Goal: Task Accomplishment & Management: Complete application form

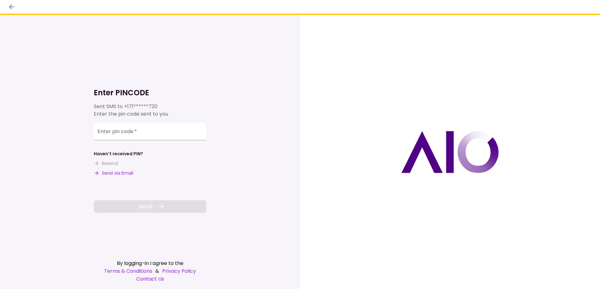
click at [121, 175] on button "Send via Email" at bounding box center [113, 173] width 39 height 7
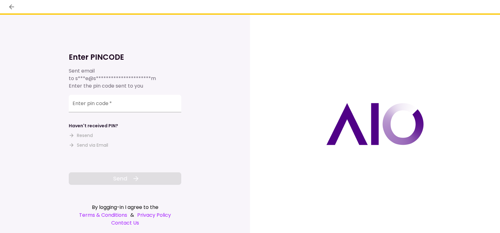
click at [87, 100] on div "Enter pin code   *" at bounding box center [125, 103] width 112 height 17
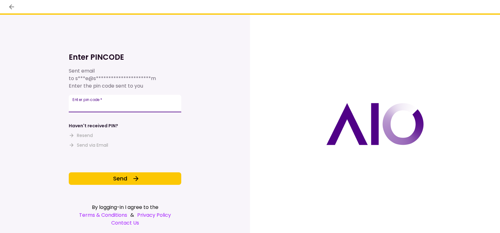
type input "******"
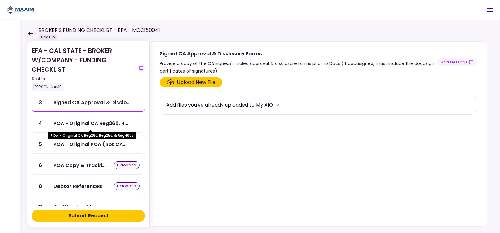
scroll to position [31, 0]
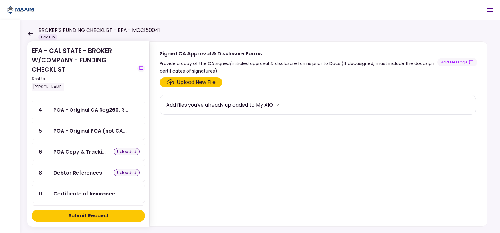
click at [79, 195] on div "Certificate of Insurance" at bounding box center [84, 194] width 62 height 8
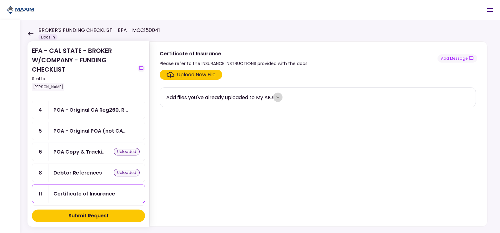
click at [279, 94] on icon "more" at bounding box center [278, 97] width 6 height 6
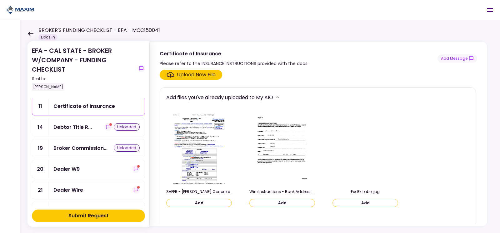
scroll to position [94, 0]
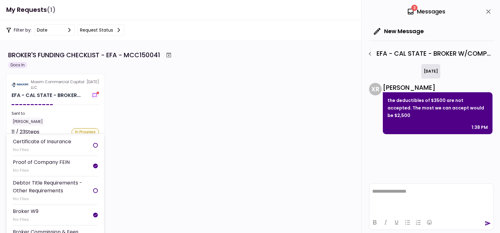
scroll to position [219, 0]
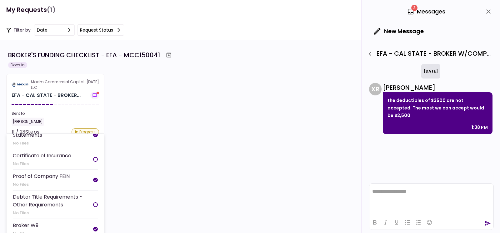
click at [31, 157] on div "Certificate of Insurance" at bounding box center [42, 156] width 58 height 8
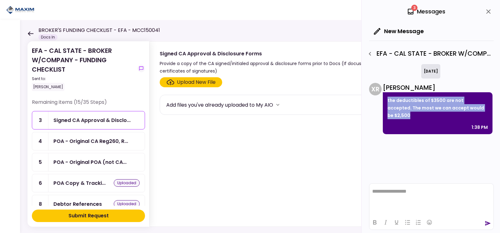
drag, startPoint x: 386, startPoint y: 98, endPoint x: 498, endPoint y: 111, distance: 112.9
click at [498, 111] on div "**********" at bounding box center [430, 116] width 138 height 233
drag, startPoint x: 498, startPoint y: 111, endPoint x: 429, endPoint y: 105, distance: 69.6
copy p "the deductibles of $3500 are not accepted. The most we can accept would be $2,5…"
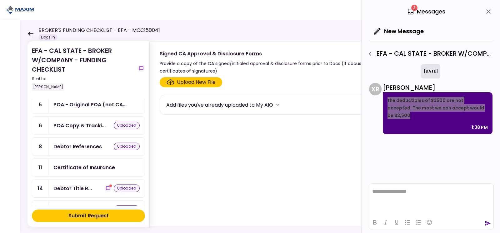
scroll to position [94, 0]
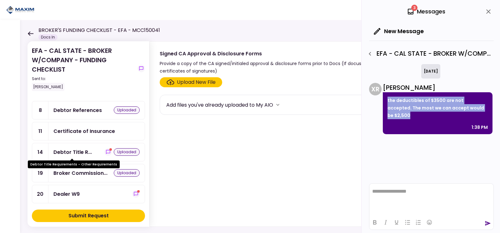
click at [82, 152] on div "Debtor Title R..." at bounding box center [72, 152] width 38 height 8
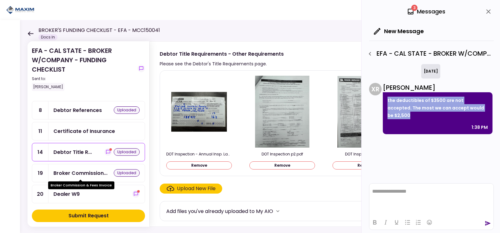
click at [74, 173] on div "Broker Commission..." at bounding box center [80, 173] width 54 height 8
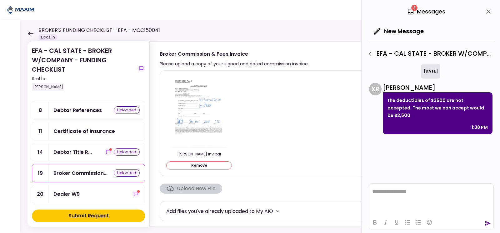
click at [429, 13] on div "3 Messages" at bounding box center [426, 11] width 38 height 9
click at [412, 11] on icon at bounding box center [410, 11] width 7 height 7
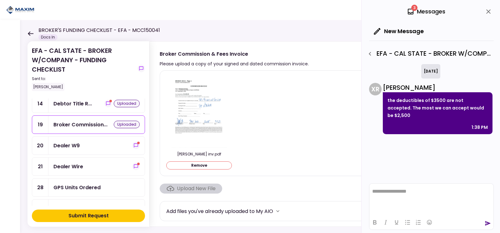
scroll to position [156, 0]
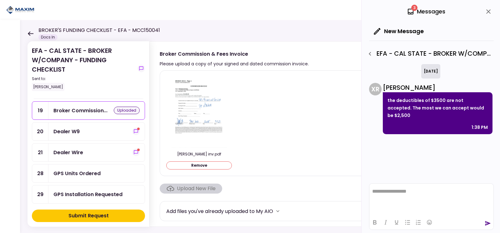
click at [62, 128] on div "Dealer W9" at bounding box center [66, 131] width 26 height 8
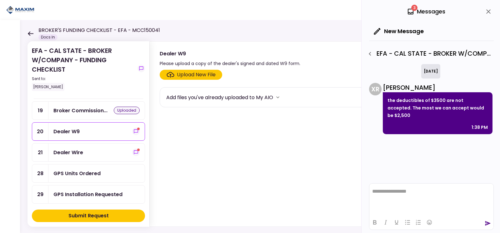
click at [64, 147] on div "Dealer Wire" at bounding box center [96, 152] width 96 height 18
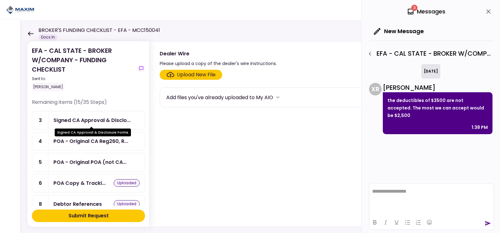
click at [94, 118] on div "Signed CA Approval & Disclo..." at bounding box center [91, 120] width 77 height 8
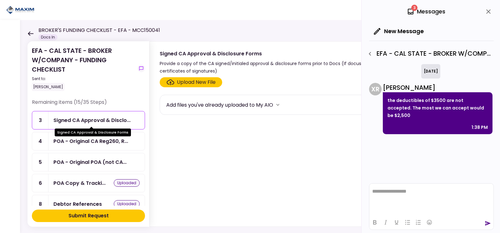
click at [94, 118] on div "Signed CA Approval & Disclo..." at bounding box center [91, 120] width 77 height 8
click at [409, 9] on icon at bounding box center [411, 12] width 6 height 6
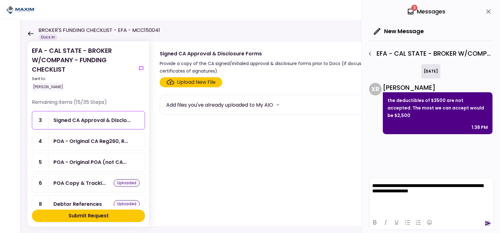
click at [488, 221] on icon "send" at bounding box center [488, 223] width 6 height 6
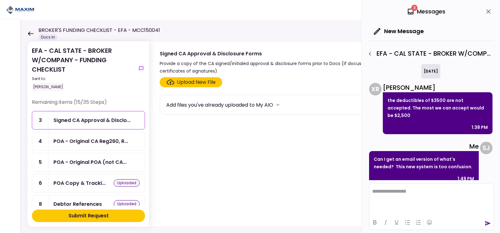
scroll to position [1, 0]
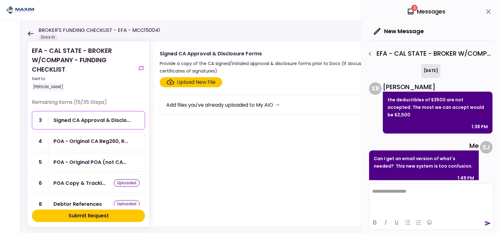
click at [412, 13] on icon at bounding box center [410, 11] width 7 height 7
click at [424, 13] on div "3 Messages" at bounding box center [426, 11] width 38 height 9
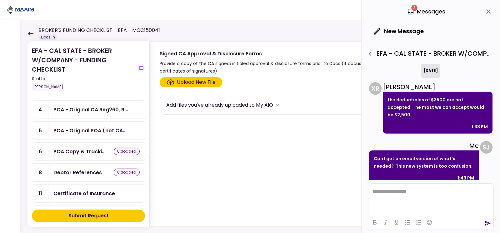
scroll to position [0, 0]
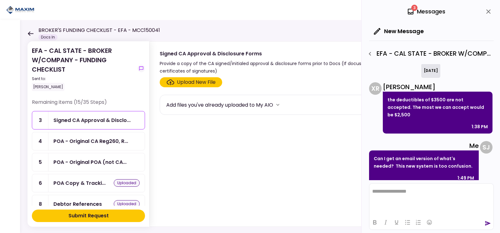
click at [280, 104] on icon "more" at bounding box center [278, 105] width 6 height 6
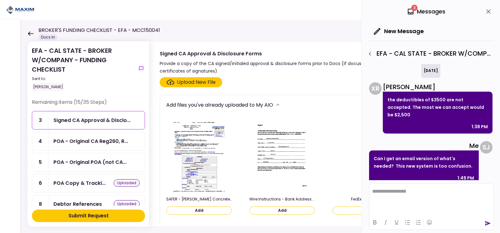
click at [273, 147] on img at bounding box center [282, 157] width 56 height 72
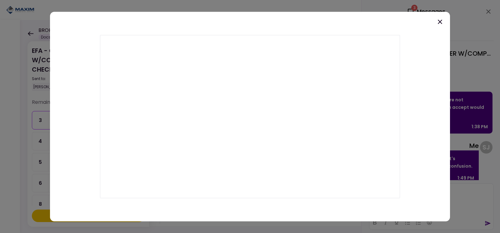
click at [440, 20] on icon at bounding box center [439, 21] width 7 height 7
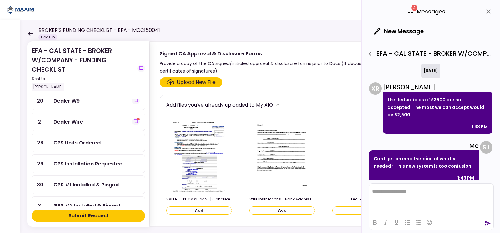
scroll to position [187, 0]
click at [133, 122] on icon "show-messages" at bounding box center [135, 120] width 5 height 5
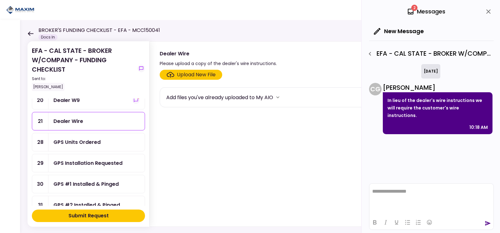
click at [281, 95] on icon "more" at bounding box center [278, 97] width 6 height 6
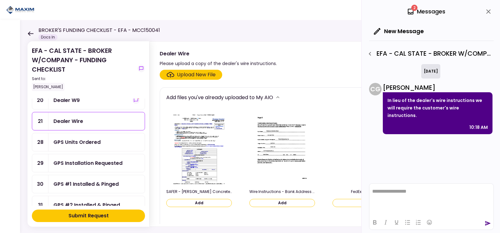
click at [271, 155] on img at bounding box center [282, 149] width 56 height 72
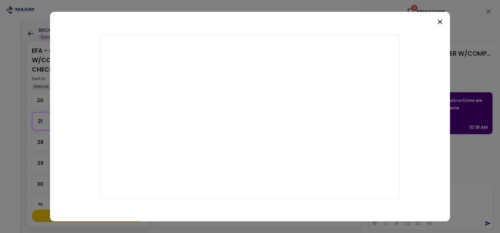
click at [437, 19] on icon at bounding box center [439, 21] width 7 height 7
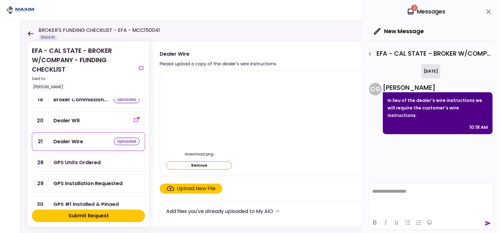
scroll to position [156, 0]
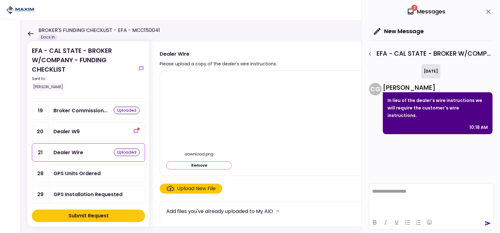
click at [100, 131] on div "Dealer W9" at bounding box center [96, 131] width 86 height 8
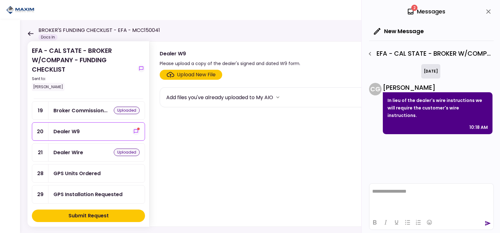
click at [277, 99] on icon "more" at bounding box center [278, 97] width 6 height 6
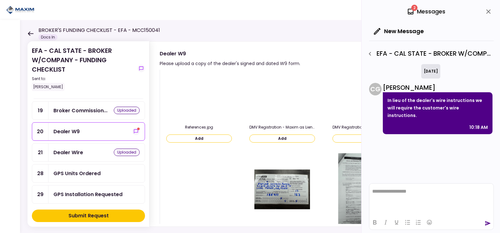
scroll to position [312, 0]
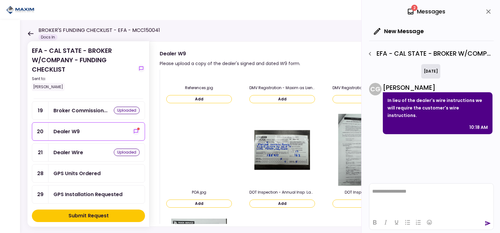
click at [284, 152] on img at bounding box center [282, 150] width 56 height 72
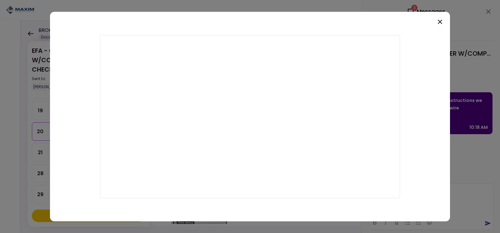
click at [441, 25] on icon at bounding box center [439, 21] width 7 height 7
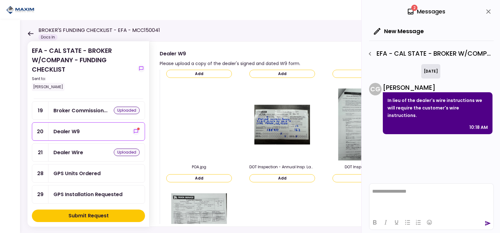
scroll to position [406, 0]
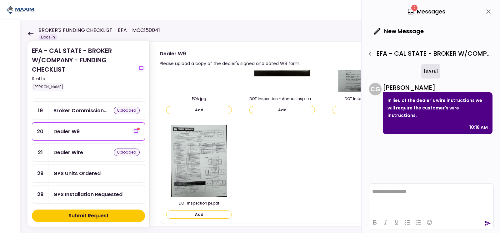
click at [204, 157] on img at bounding box center [199, 161] width 56 height 72
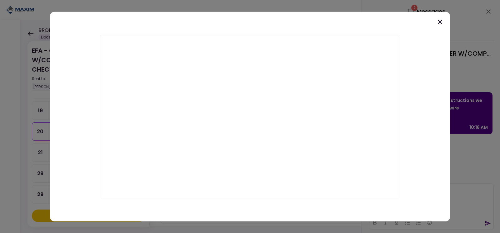
click at [437, 23] on icon at bounding box center [439, 21] width 7 height 7
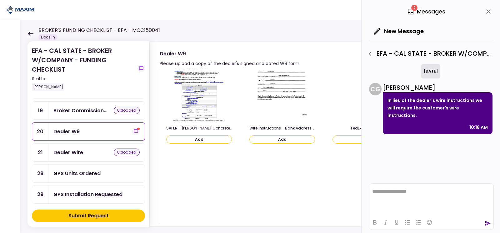
scroll to position [62, 0]
click at [365, 191] on img at bounding box center [365, 191] width 0 height 0
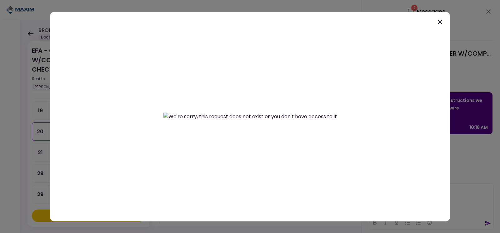
click at [440, 20] on icon at bounding box center [439, 21] width 7 height 7
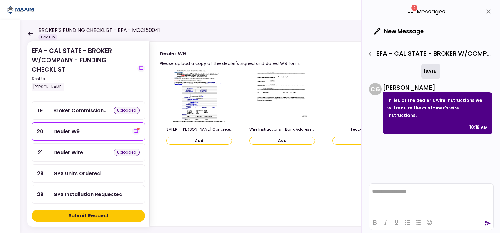
click at [282, 191] on img at bounding box center [282, 191] width 0 height 0
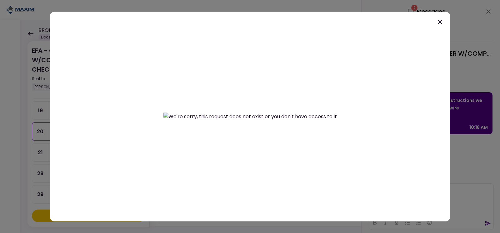
click at [441, 21] on icon at bounding box center [440, 21] width 4 height 4
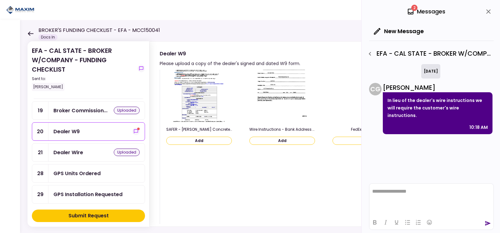
click at [199, 191] on img at bounding box center [199, 191] width 0 height 0
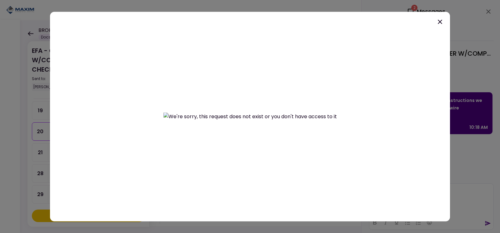
click at [441, 21] on icon at bounding box center [440, 21] width 4 height 4
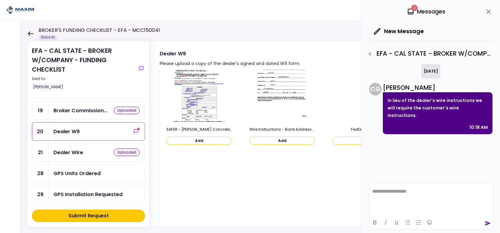
click at [75, 130] on div "Dealer W9" at bounding box center [66, 131] width 26 height 8
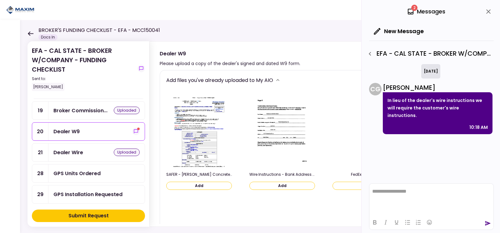
scroll to position [0, 0]
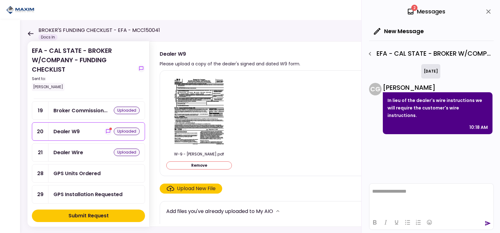
click at [91, 152] on div "Dealer Wire uploaded" at bounding box center [96, 152] width 86 height 8
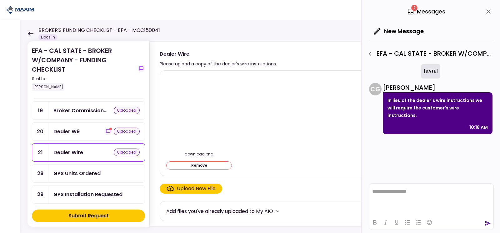
click at [92, 136] on div "Dealer W9 uploaded" at bounding box center [96, 131] width 96 height 18
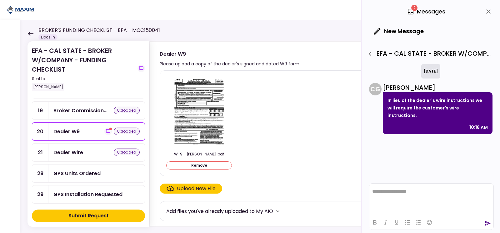
click at [87, 109] on div "Broker Commission..." at bounding box center [80, 111] width 54 height 8
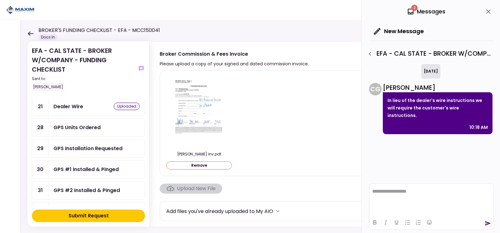
scroll to position [187, 0]
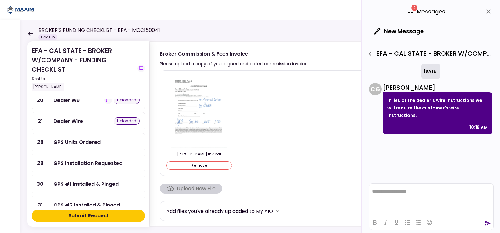
click at [92, 143] on div "GPS Units Ordered" at bounding box center [76, 142] width 47 height 8
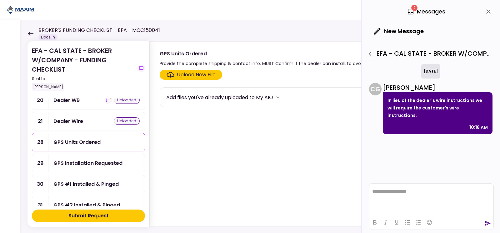
click at [416, 187] on html "**********" at bounding box center [431, 191] width 124 height 16
click at [406, 194] on html at bounding box center [431, 190] width 124 height 15
drag, startPoint x: 37, startPoint y: 11, endPoint x: 379, endPoint y: 173, distance: 378.5
click at [379, 173] on div "[DATE] C G [PERSON_NAME] In lieu of the dealer's wire instructions we will requ…" at bounding box center [431, 122] width 125 height 116
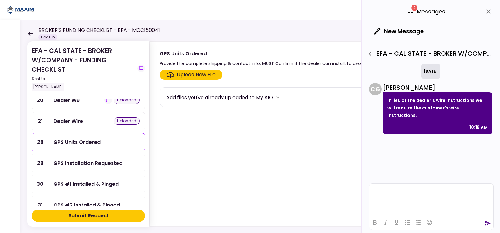
click at [113, 163] on div "GPS Installation Requested" at bounding box center [87, 163] width 69 height 8
click at [66, 163] on div "GPS Installation Requested" at bounding box center [87, 163] width 69 height 8
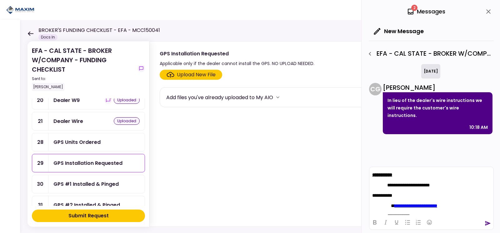
scroll to position [27, 0]
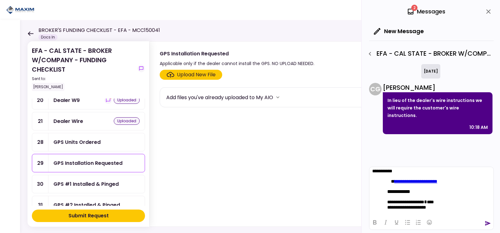
click at [487, 225] on icon "send" at bounding box center [488, 223] width 6 height 6
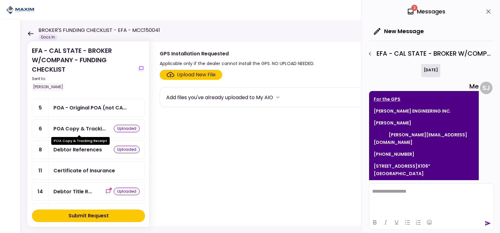
scroll to position [94, 0]
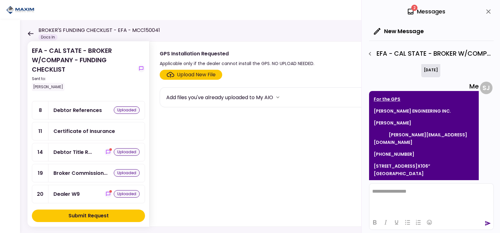
click at [95, 127] on div "Certificate of Insurance" at bounding box center [84, 131] width 62 height 8
click at [277, 97] on button "more" at bounding box center [277, 96] width 9 height 9
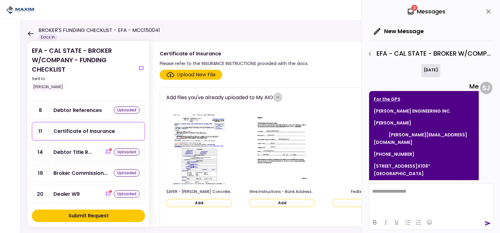
click at [279, 97] on icon "more" at bounding box center [277, 97] width 3 height 2
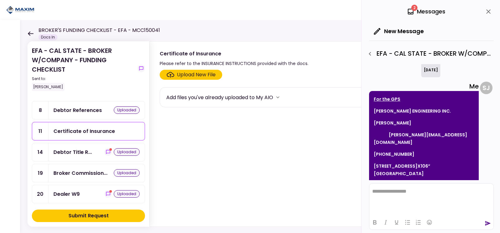
click at [198, 72] on div "Upload New File" at bounding box center [196, 74] width 39 height 7
click at [0, 0] on input "Upload New File" at bounding box center [0, 0] width 0 height 0
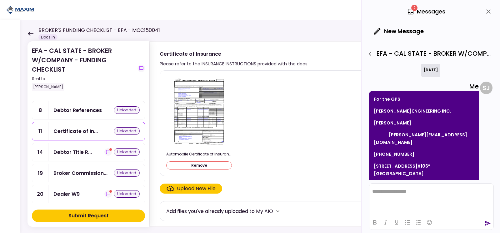
click at [489, 223] on icon "send" at bounding box center [488, 223] width 6 height 5
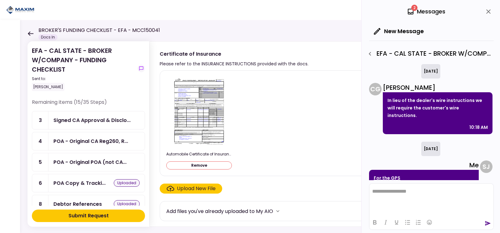
click at [473, 34] on div "New Message" at bounding box center [431, 31] width 125 height 17
